Goal: Information Seeking & Learning: Learn about a topic

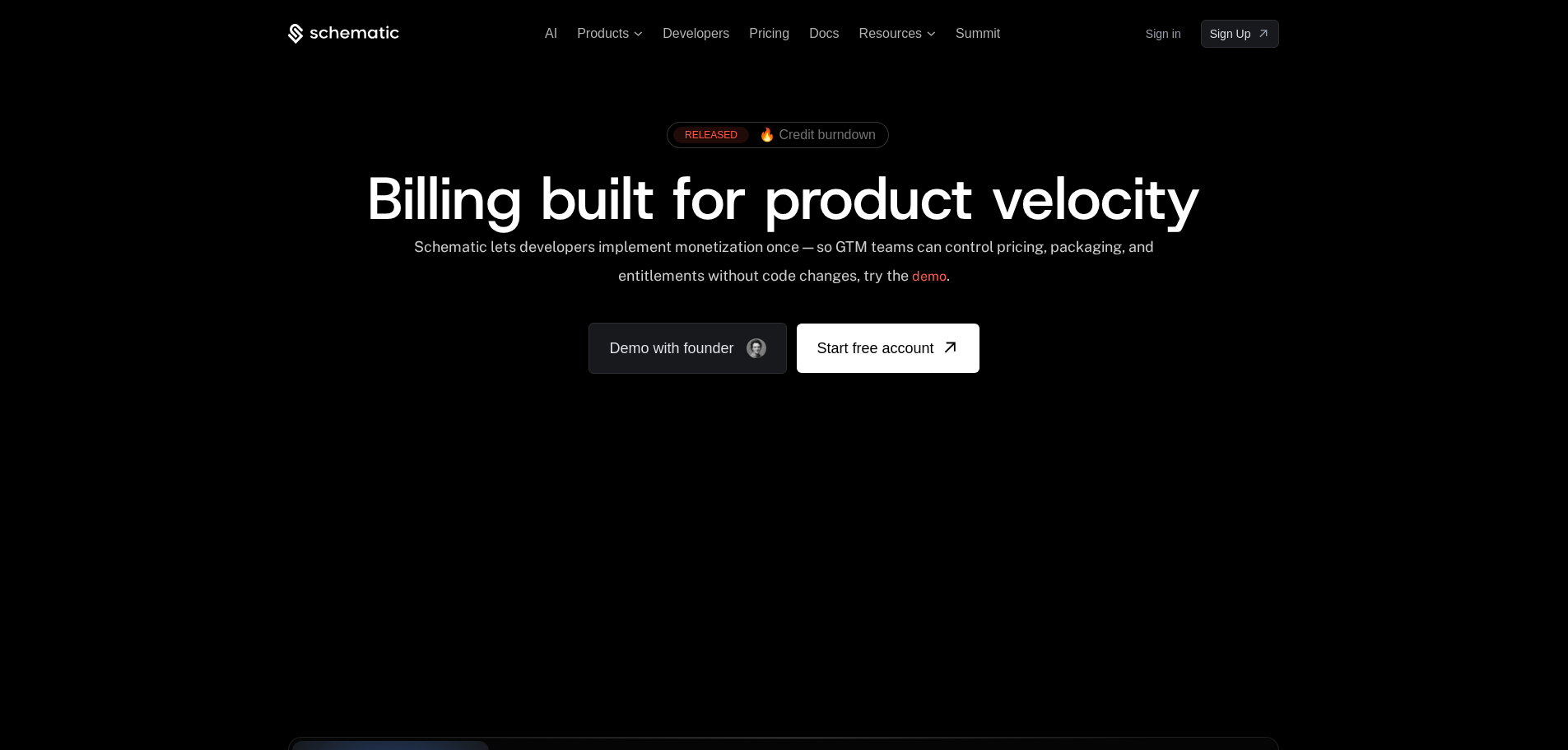
click at [1389, 296] on div "AI Products Developers Pricing Docs Resources Summit Sign in Sign Up RELEASED 🔥…" at bounding box center [784, 246] width 1568 height 492
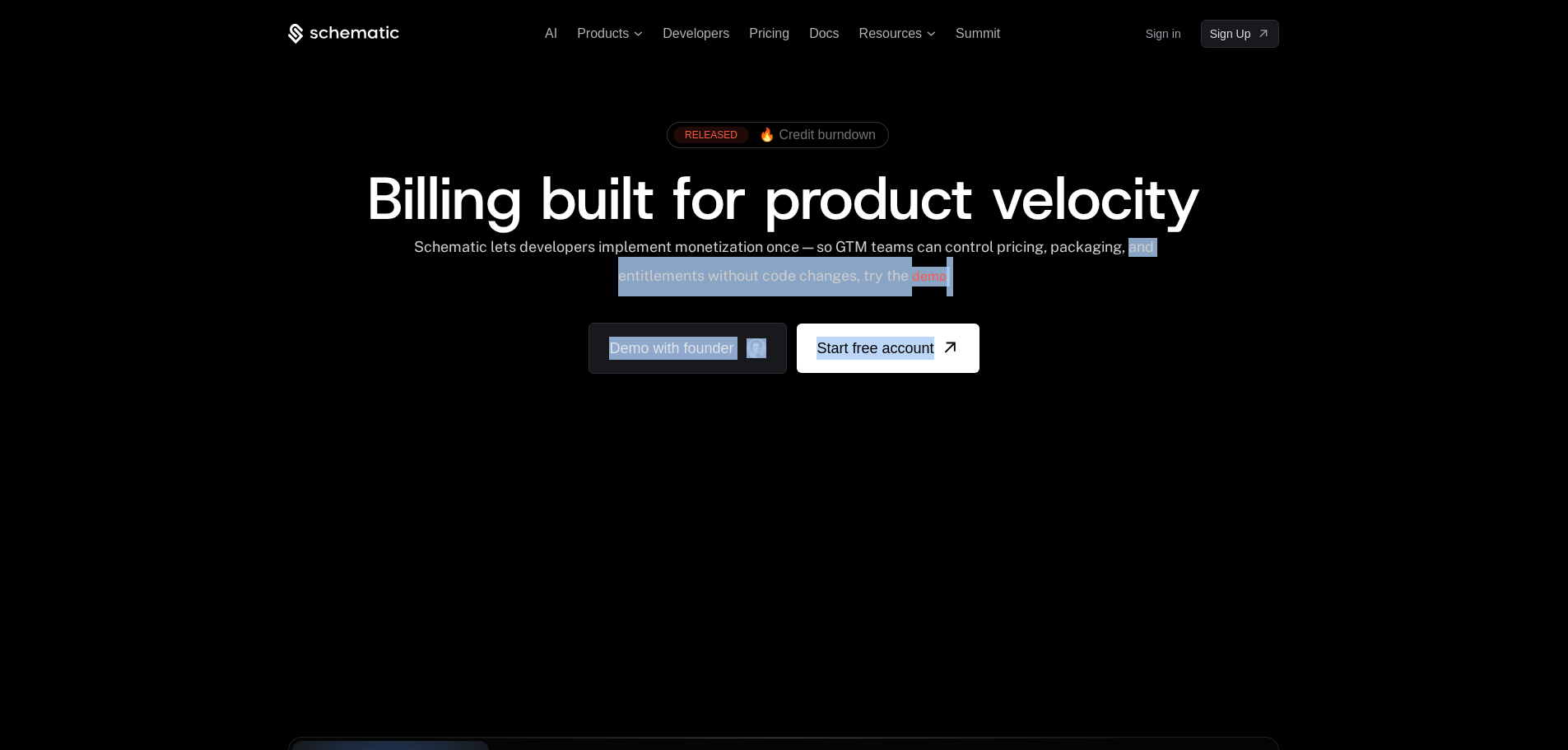
drag, startPoint x: 163, startPoint y: 388, endPoint x: 1366, endPoint y: 449, distance: 1204.5
click at [1327, 523] on div "AI Products Developers Pricing Docs Resources Summit Sign in Sign Up RELEASED 🔥…" at bounding box center [784, 588] width 1568 height 1176
click at [1368, 438] on div "AI Products Developers Pricing Docs Resources Summit Sign in Sign Up RELEASED 🔥…" at bounding box center [784, 246] width 1568 height 492
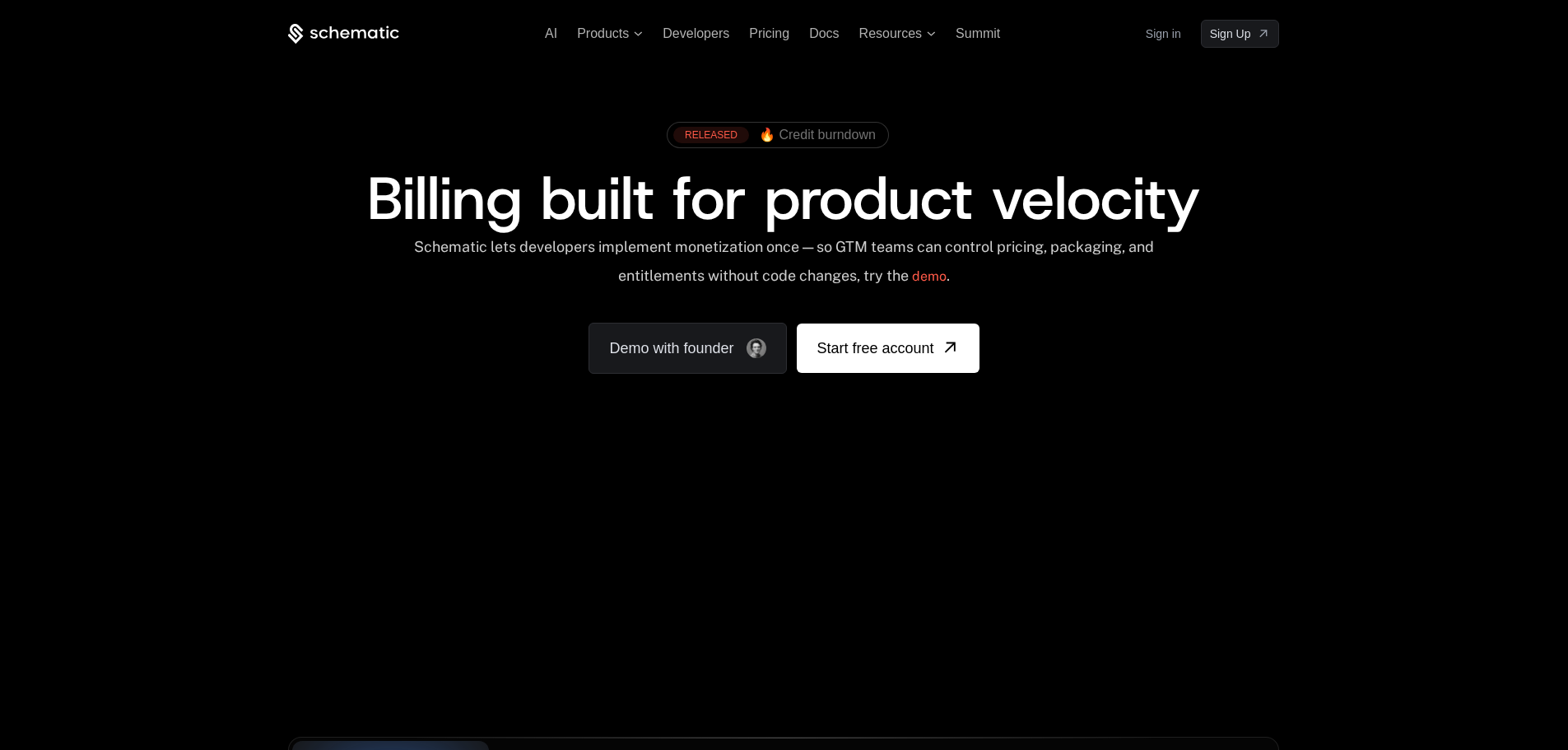
scroll to position [165, 0]
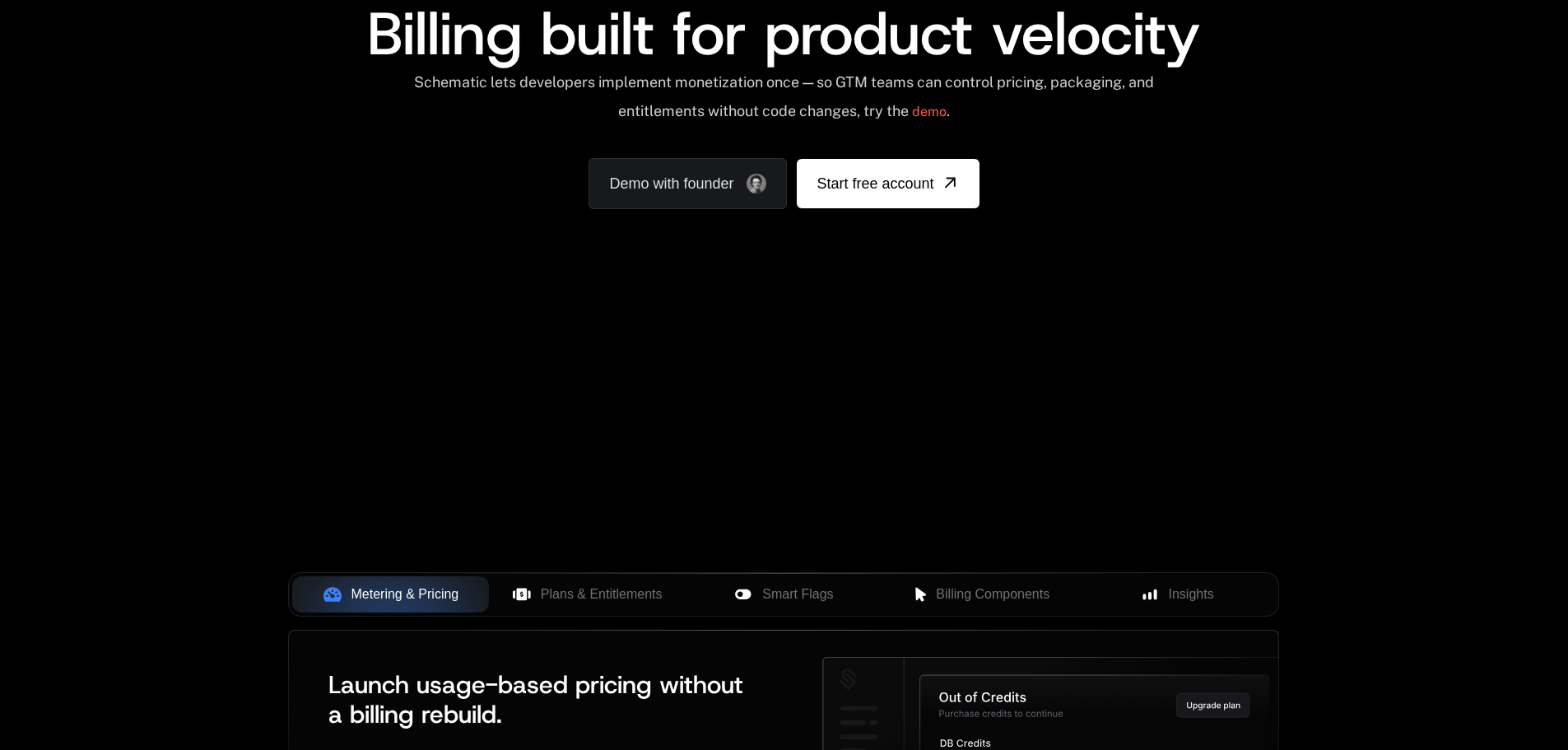
drag, startPoint x: 1385, startPoint y: 552, endPoint x: 244, endPoint y: 281, distance: 1172.7
click at [247, 286] on div "AI Products Developers Pricing Docs Resources Summit Sign in Sign Up RELEASED 🔥…" at bounding box center [784, 424] width 1568 height 1176
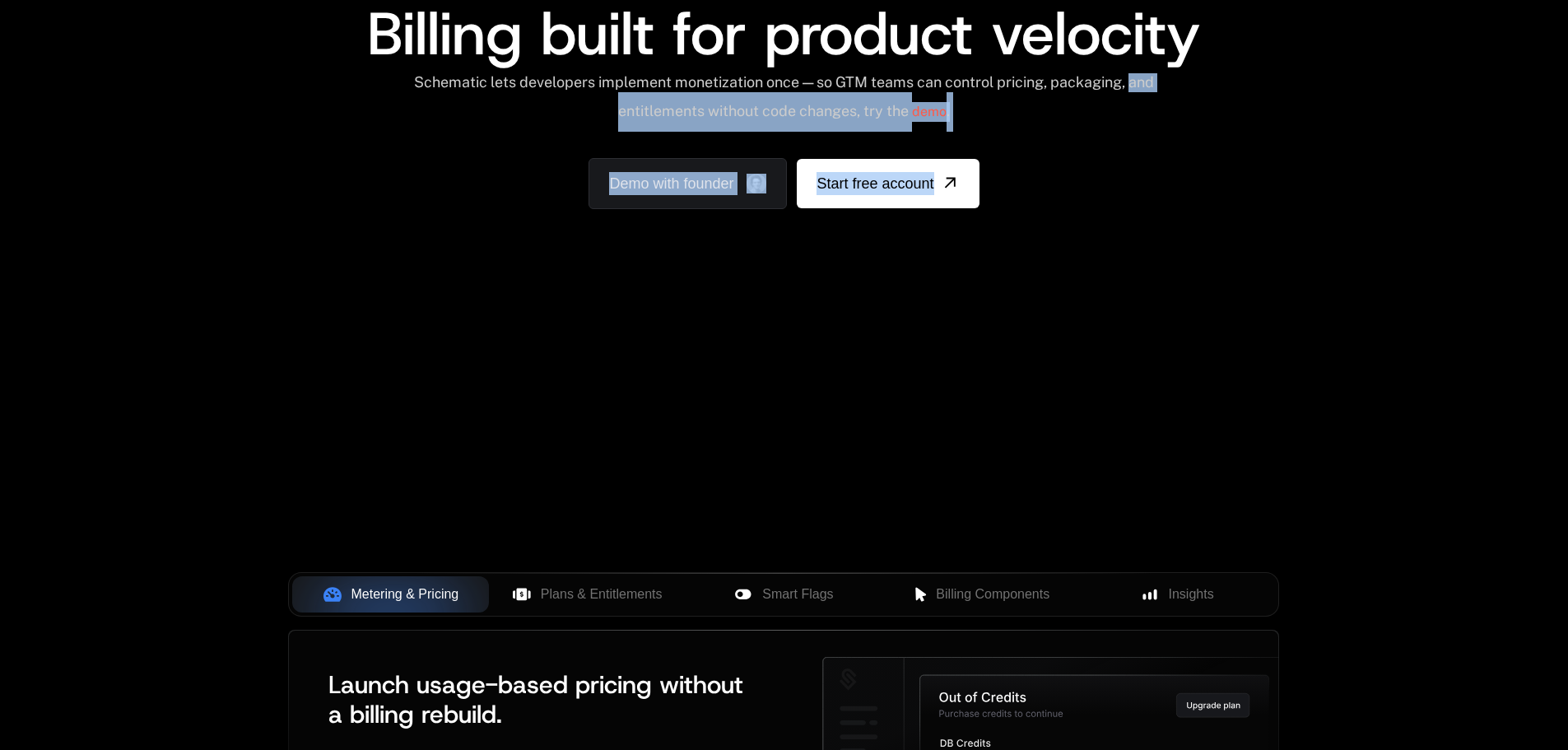
click at [203, 233] on div "AI Products Developers Pricing Docs Resources Summit Sign in Sign Up RELEASED 🔥…" at bounding box center [784, 81] width 1568 height 492
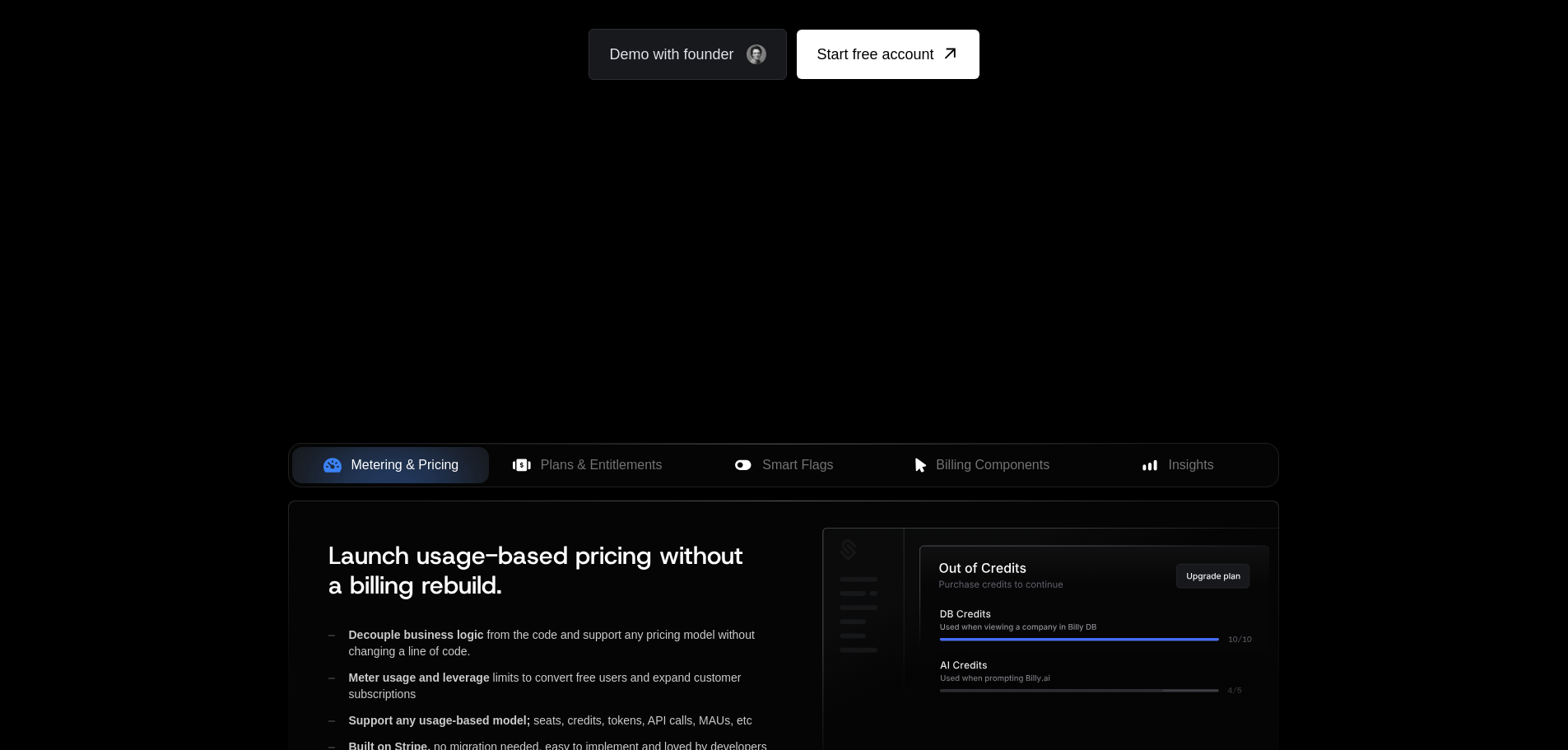
scroll to position [329, 0]
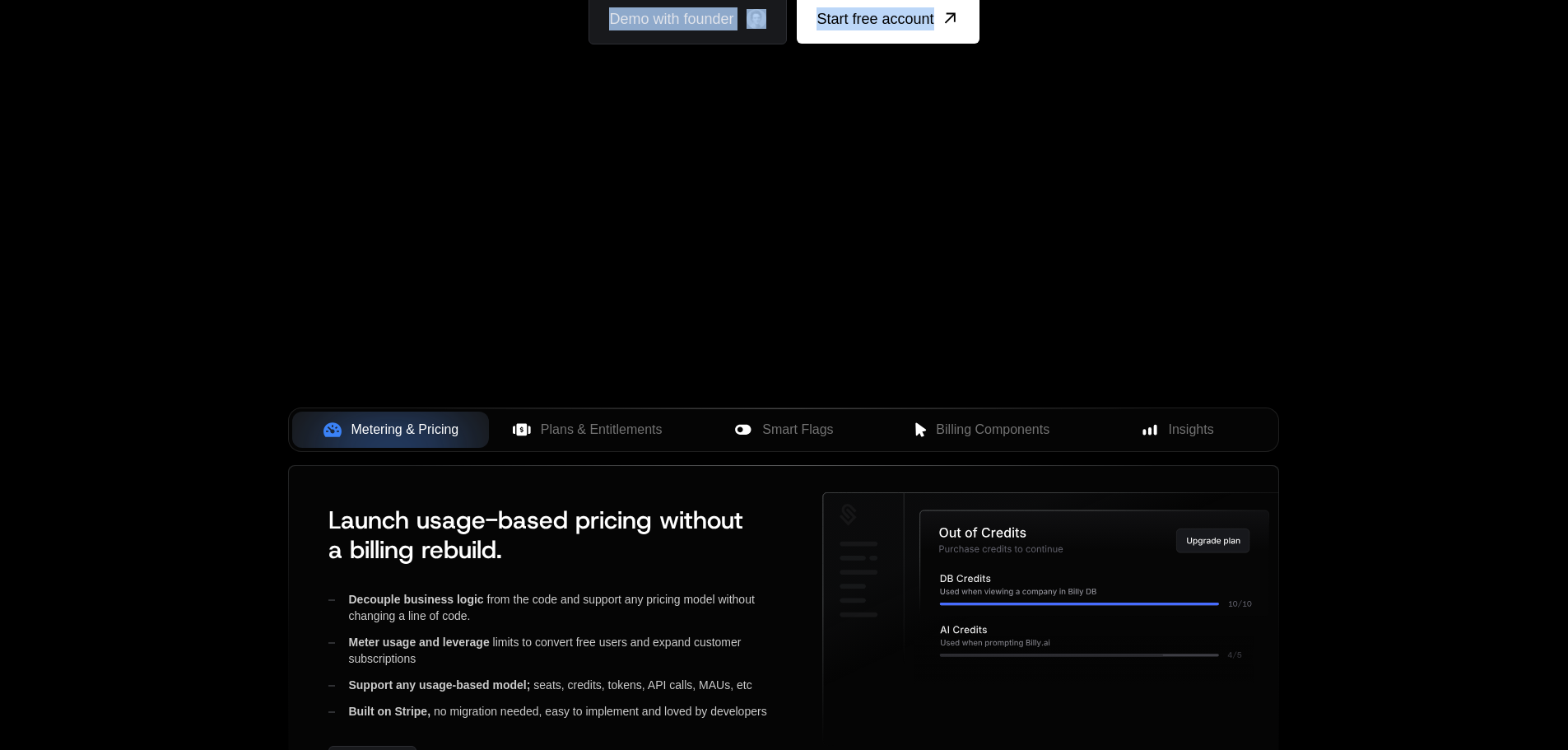
drag, startPoint x: 197, startPoint y: 154, endPoint x: 1372, endPoint y: 300, distance: 1184.0
click at [1138, 371] on div "AI Products Developers Pricing Docs Resources Summit Sign in Sign Up RELEASED 🔥…" at bounding box center [784, 259] width 1568 height 1176
click at [1374, 300] on div "AI Products Developers Pricing Docs Resources Summit Sign in Sign Up RELEASED 🔥…" at bounding box center [784, 259] width 1568 height 1176
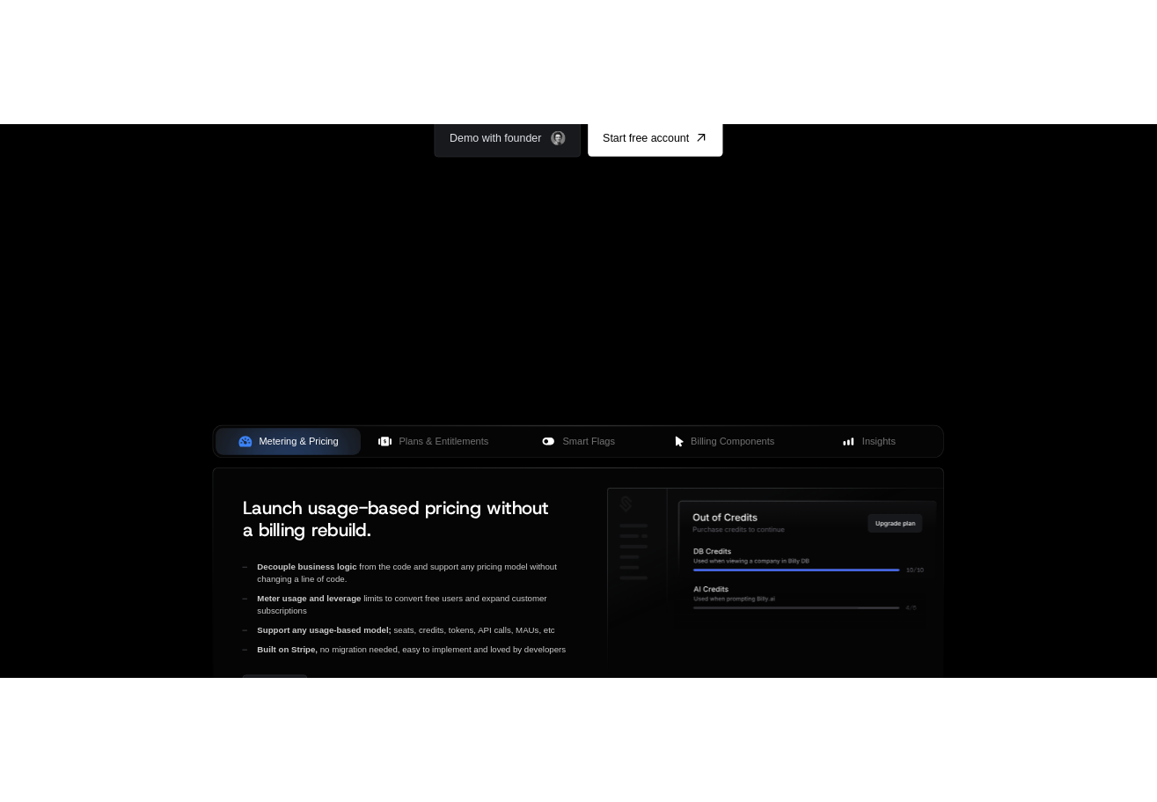
scroll to position [264, 0]
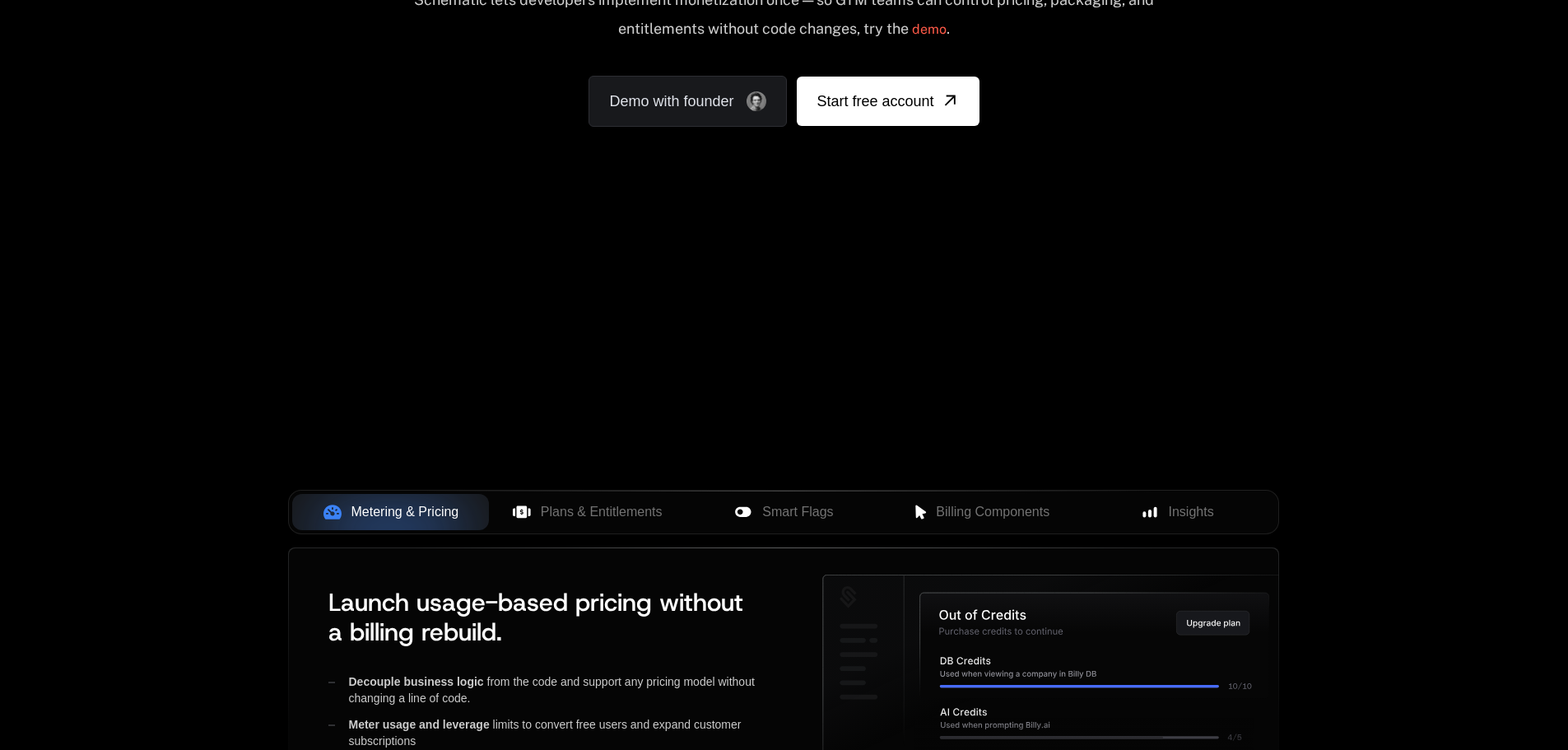
click at [1379, 353] on div "AI Products Developers Pricing Docs Resources Summit Sign in Sign Up RELEASED 🔥…" at bounding box center [784, 341] width 1568 height 1176
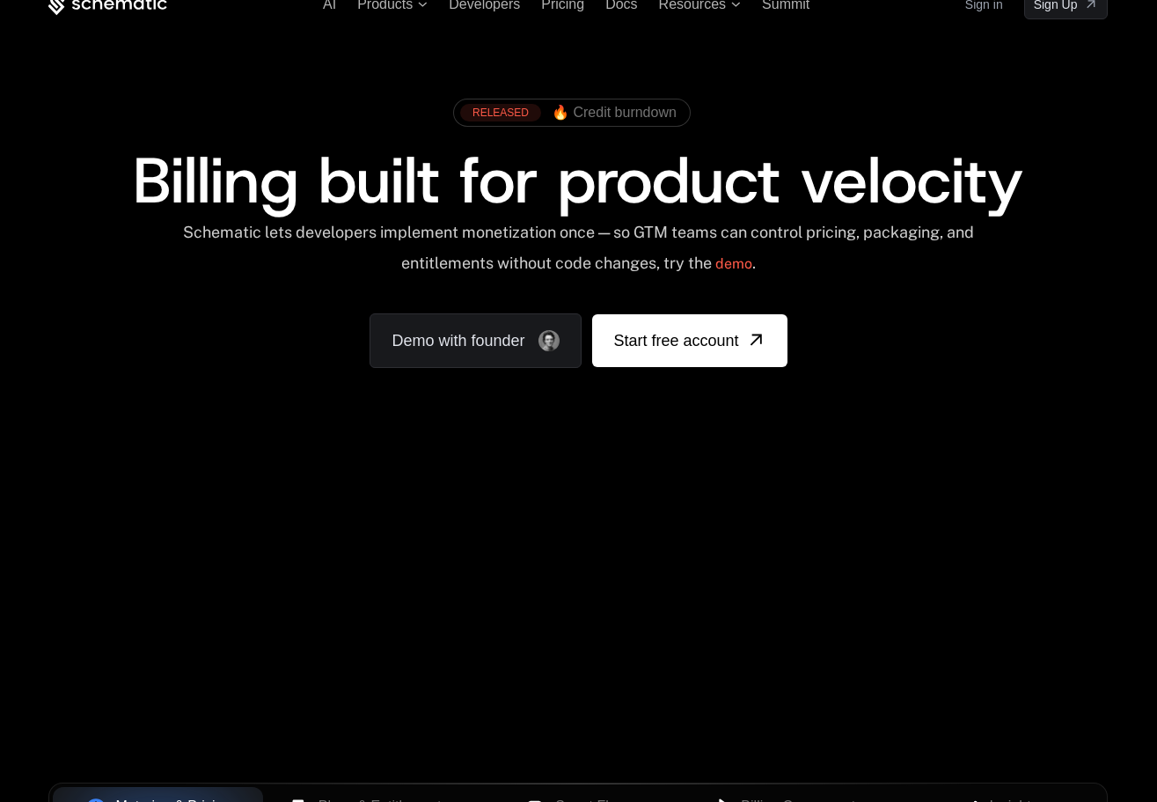
scroll to position [0, 0]
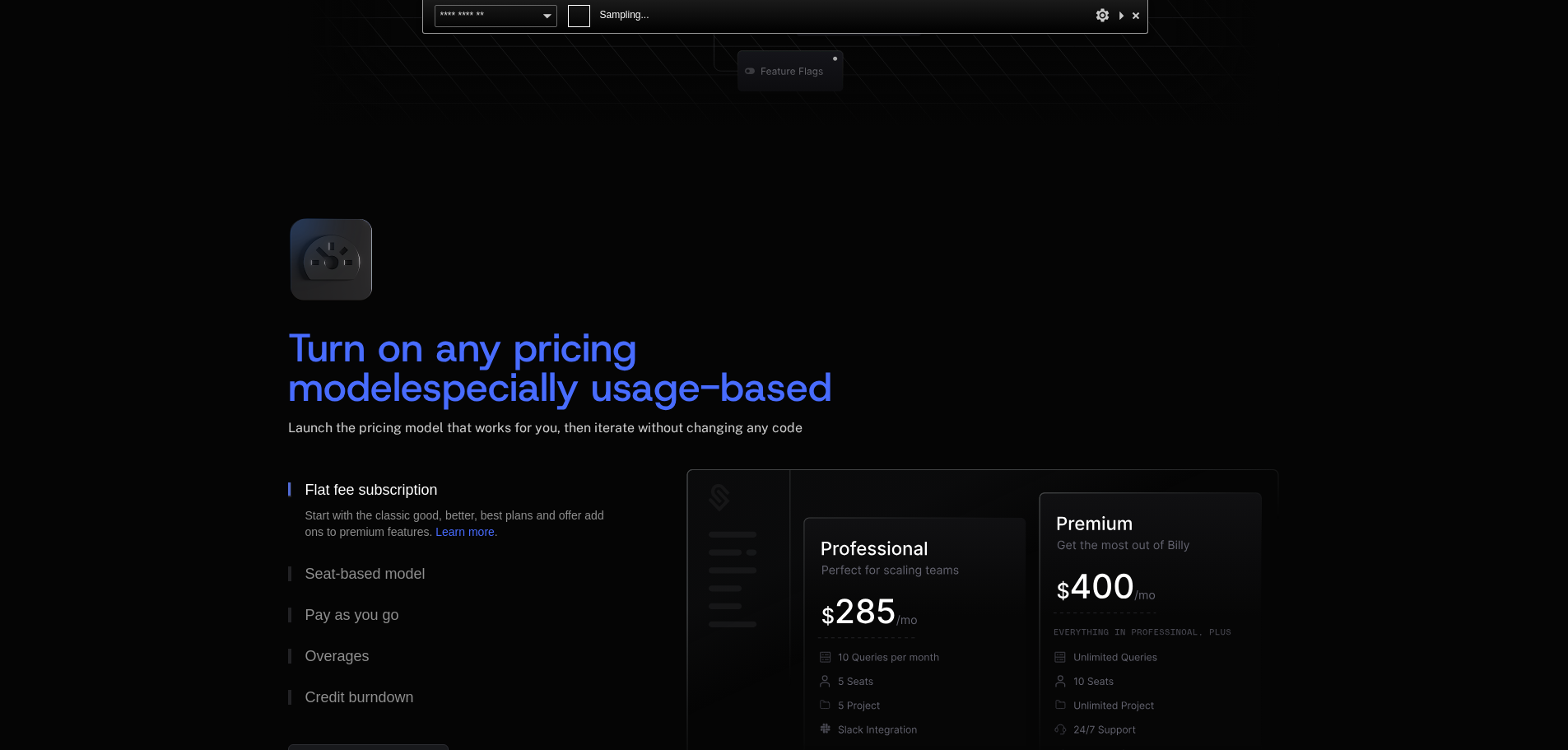
scroll to position [2304, 0]
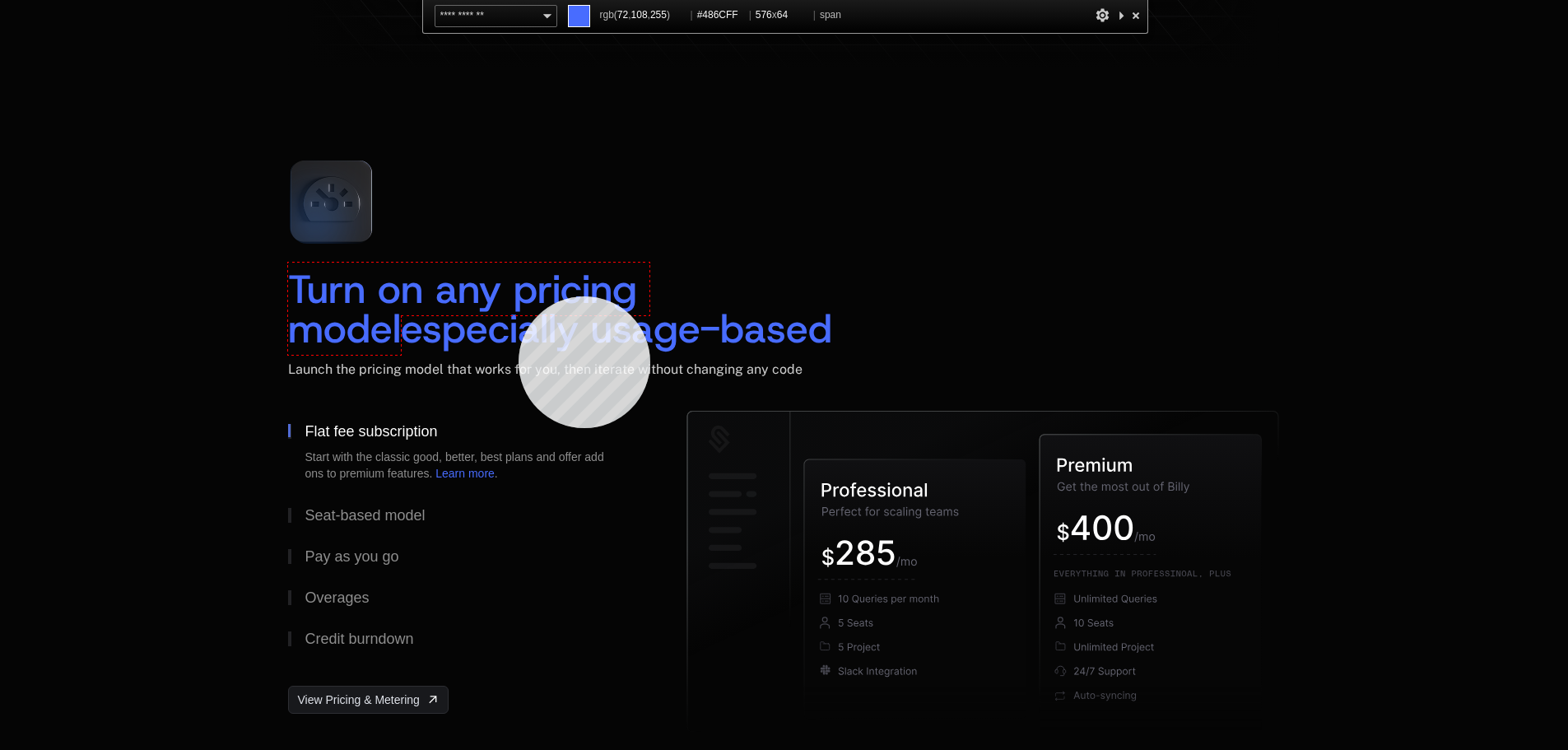
click at [518, 296] on span "Turn on any pricing model" at bounding box center [468, 309] width 361 height 93
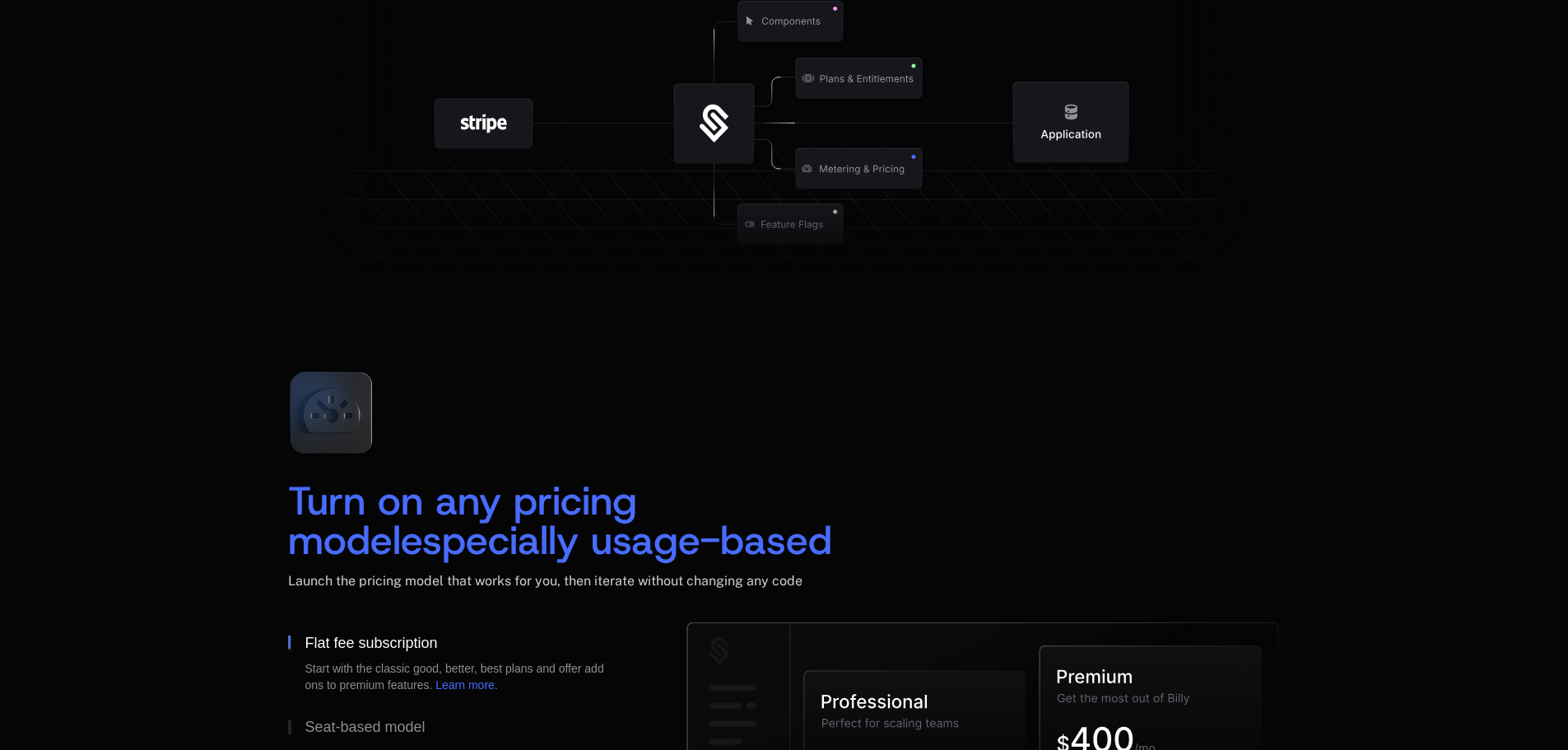
scroll to position [1893, 0]
